Goal: Find specific page/section: Find specific page/section

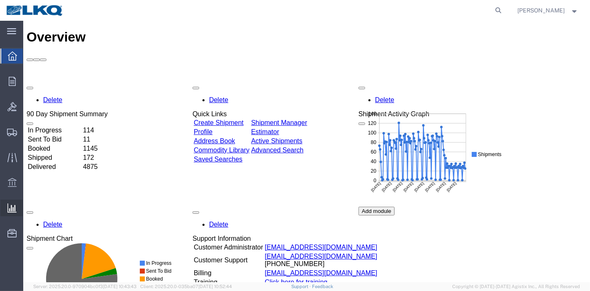
click at [0, 0] on span "Saved Reports" at bounding box center [0, 0] width 0 height 0
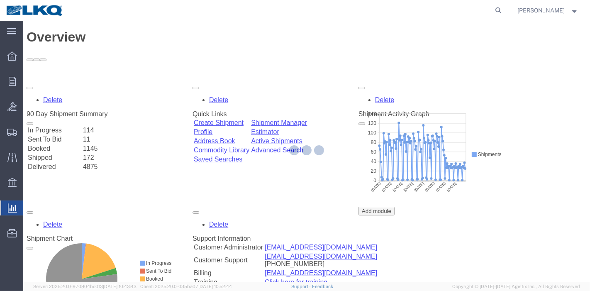
click at [44, 229] on div at bounding box center [306, 151] width 567 height 261
click at [12, 208] on icon at bounding box center [12, 207] width 9 height 9
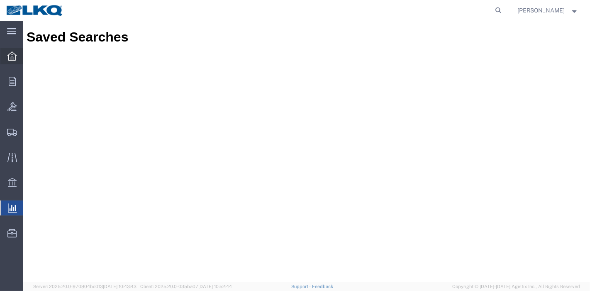
click at [12, 54] on icon at bounding box center [11, 55] width 9 height 9
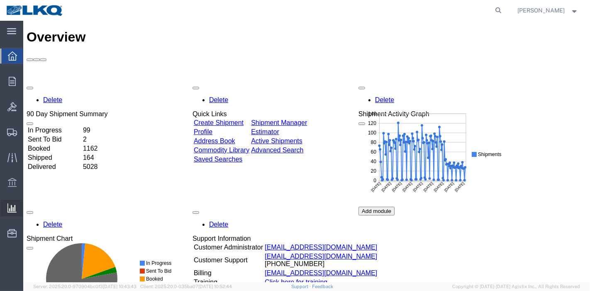
click at [0, 0] on span "Ad Hoc Reports" at bounding box center [0, 0] width 0 height 0
